Goal: Navigation & Orientation: Find specific page/section

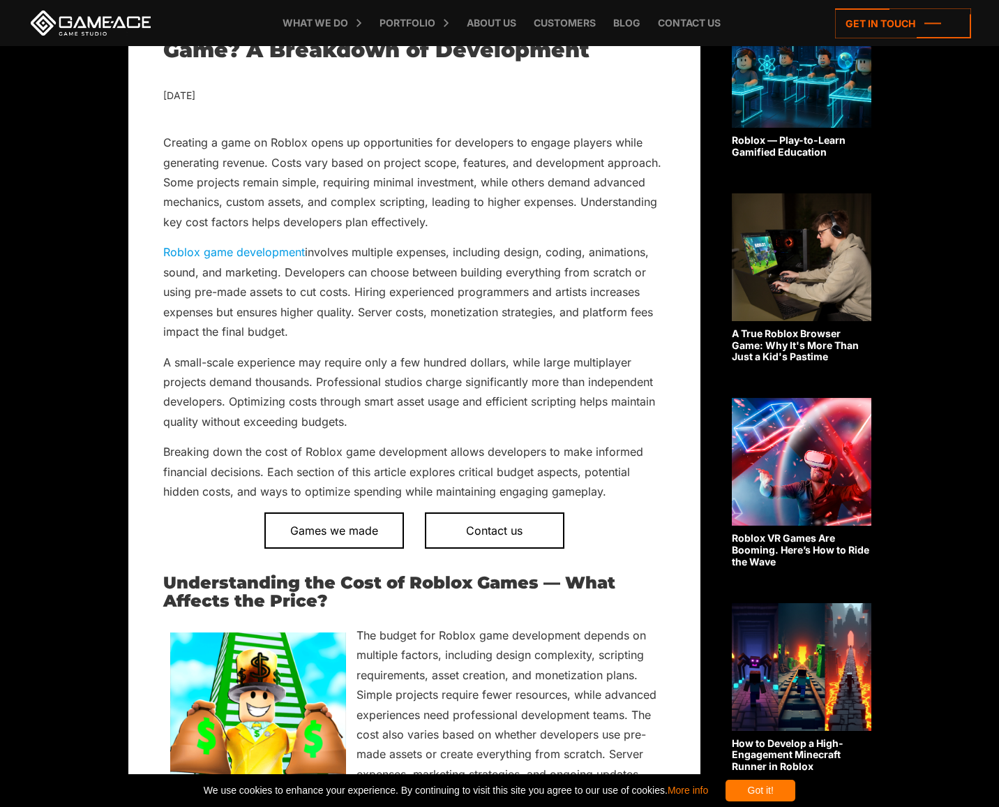
scroll to position [408, 0]
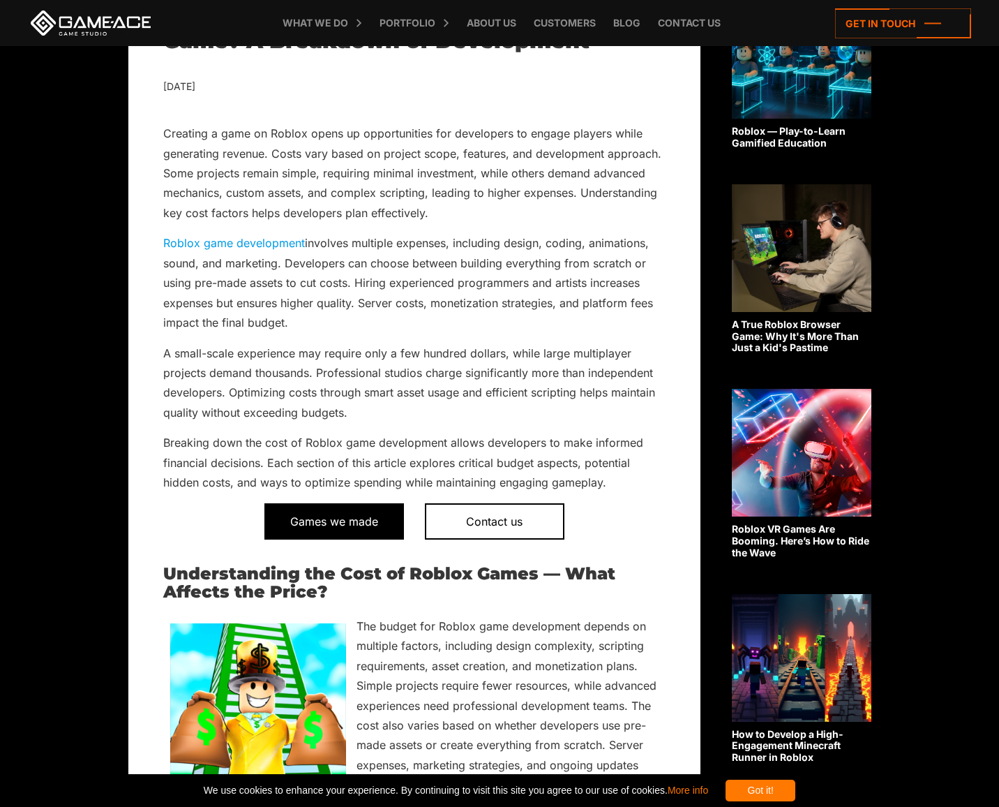
click at [347, 519] on span "Games we made" at bounding box center [335, 521] width 140 height 36
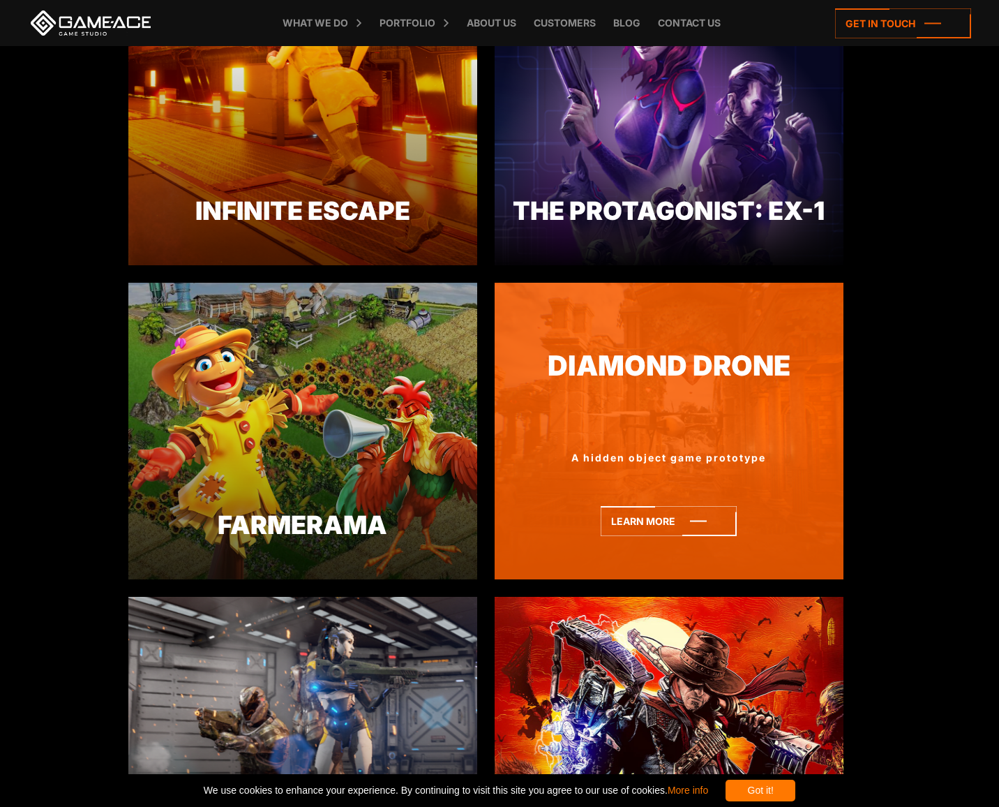
scroll to position [1515, 0]
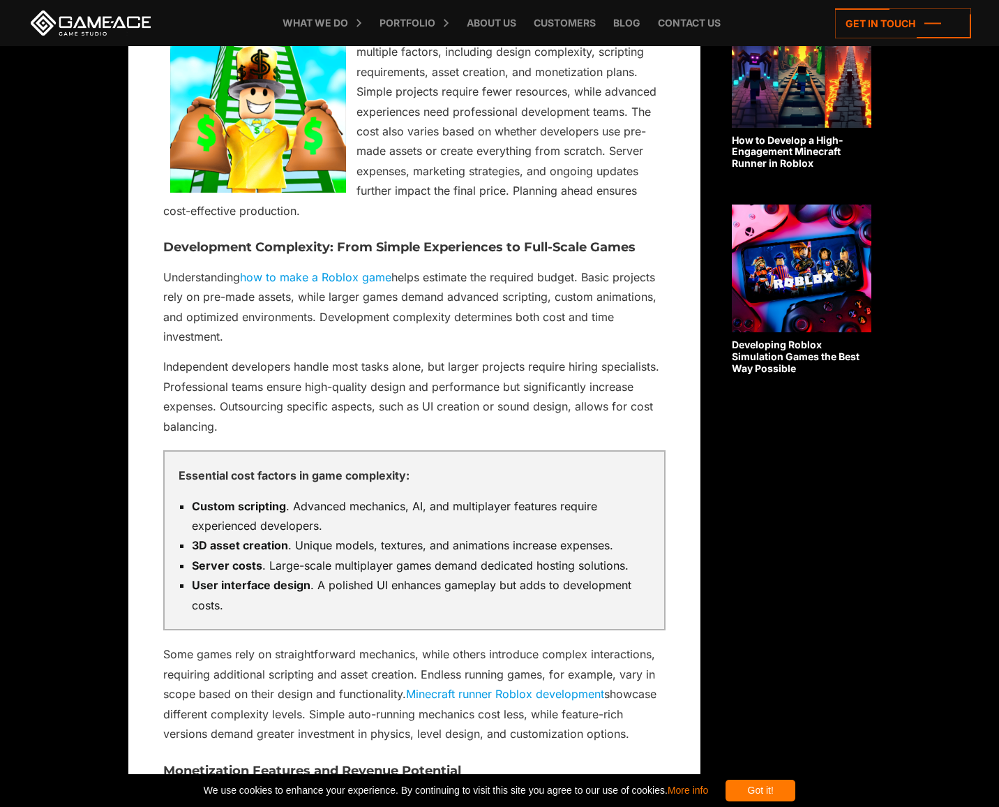
scroll to position [1029, 0]
